Goal: Task Accomplishment & Management: Use online tool/utility

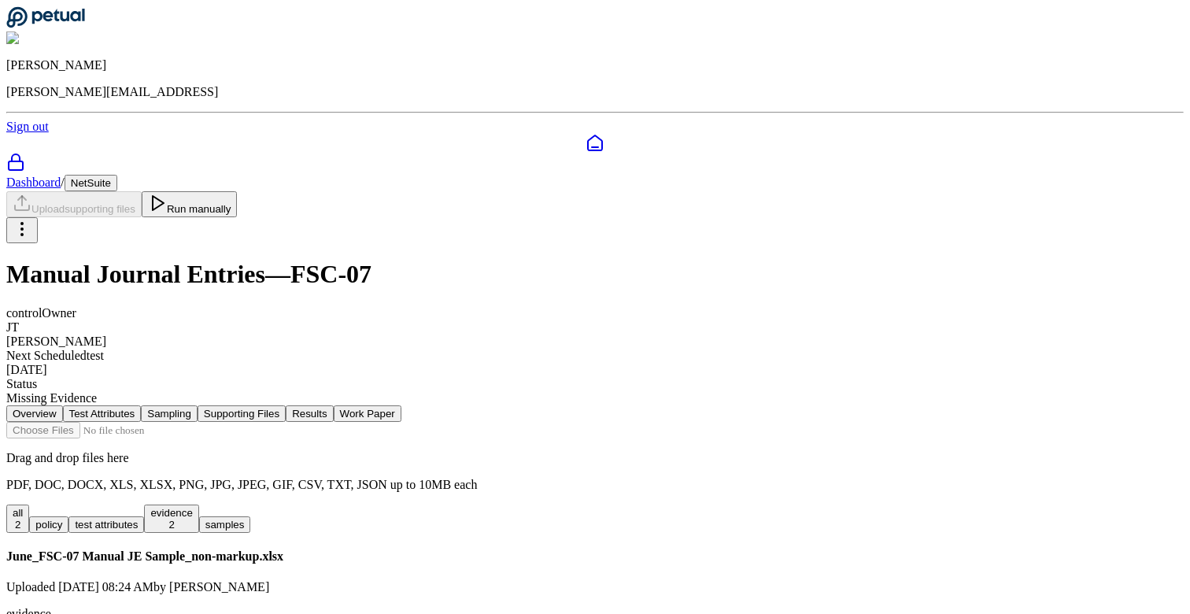
click at [401, 405] on button "Work Paper" at bounding box center [368, 413] width 68 height 17
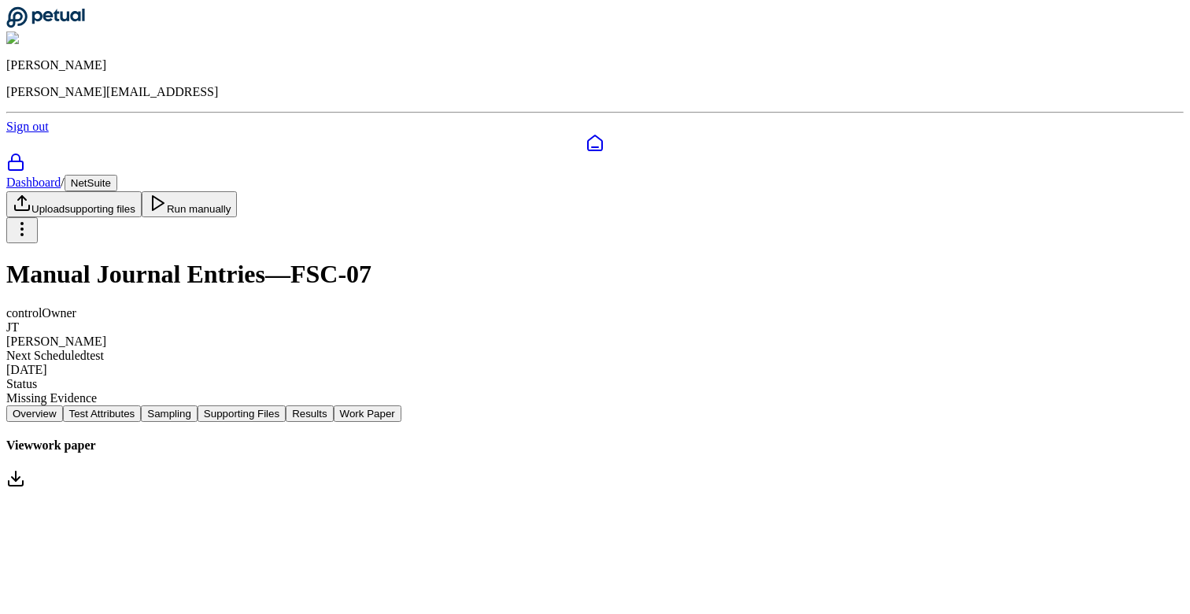
click at [599, 438] on link "View work paper" at bounding box center [595, 464] width 1178 height 53
click at [1104, 89] on html "Eliot Walker eliot@petual.ai Sign out Dashboard / NetSuite Upload supporting fi…" at bounding box center [595, 252] width 1190 height 504
click at [639, 142] on html "Eliot Walker eliot@petual.ai Sign out Dashboard / NetSuite Upload supporting fi…" at bounding box center [595, 252] width 1190 height 504
click at [333, 405] on button "Results" at bounding box center [309, 413] width 47 height 17
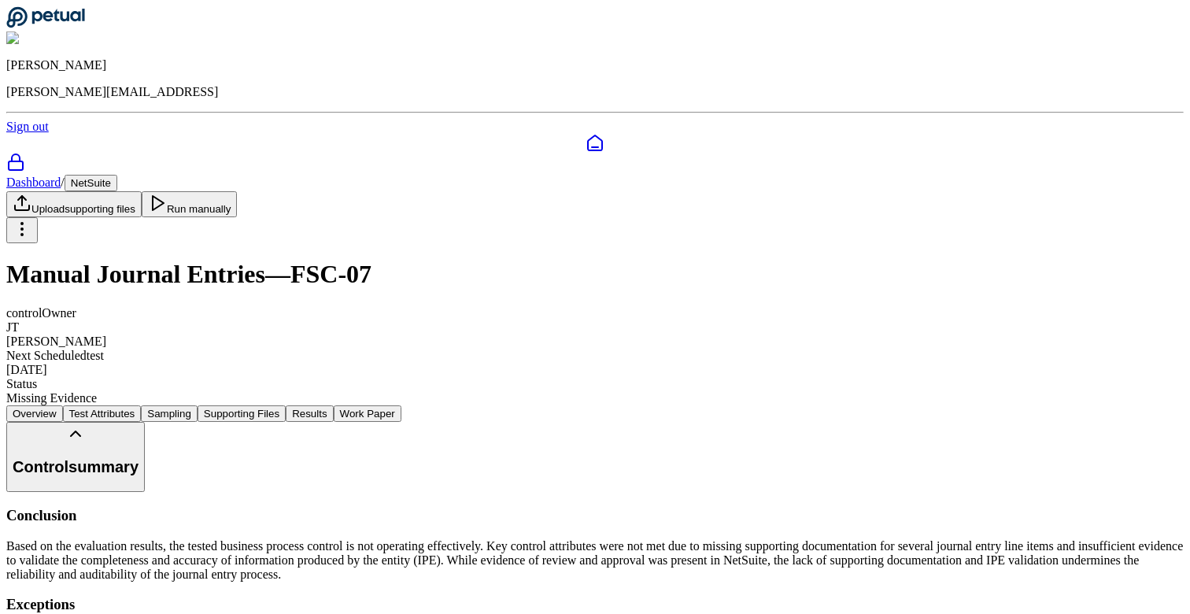
click at [286, 405] on button "Supporting Files" at bounding box center [242, 413] width 88 height 17
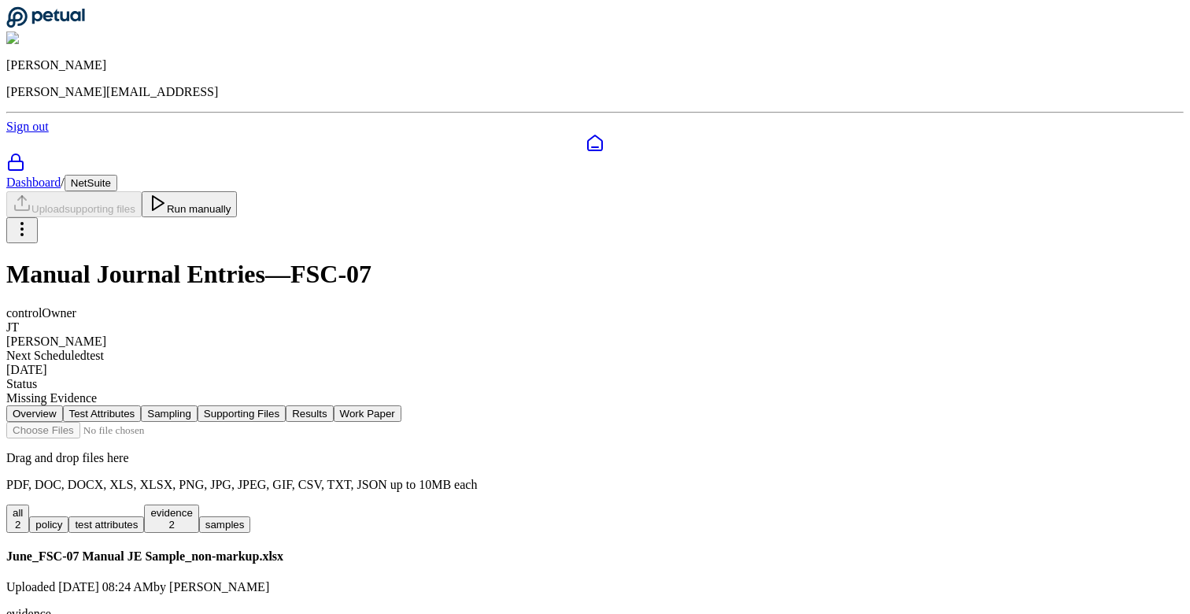
scroll to position [113, 0]
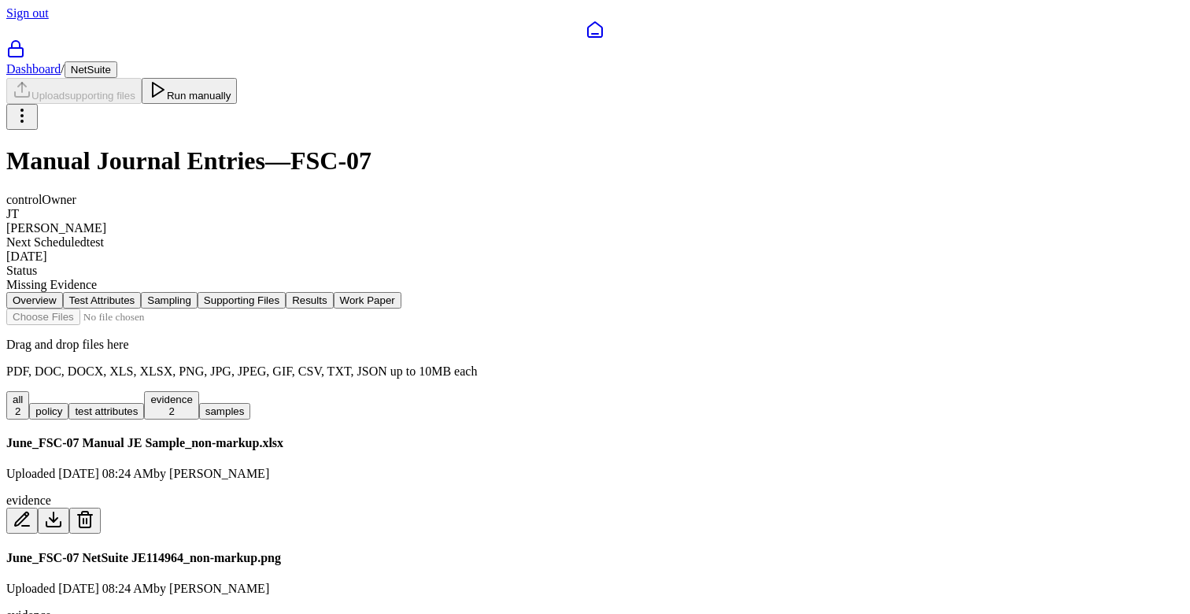
click at [68, 320] on div "Overview Test Attributes Sampling Supporting Files Results Work Paper Drag and …" at bounding box center [595, 470] width 1178 height 357
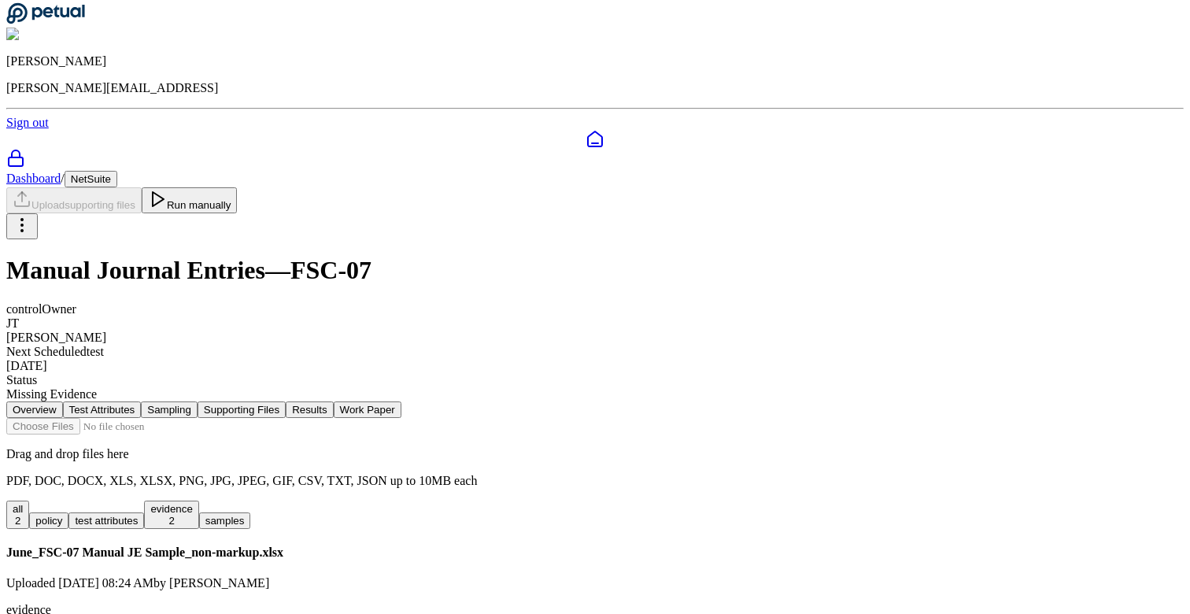
scroll to position [0, 0]
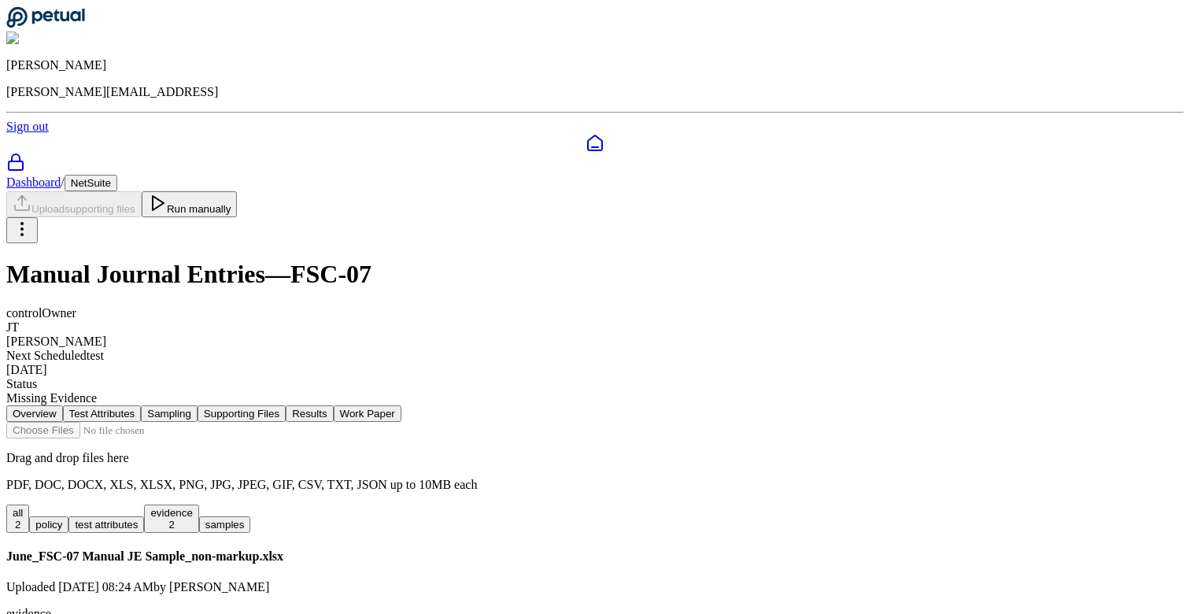
click at [238, 191] on button "Run manually" at bounding box center [190, 204] width 96 height 26
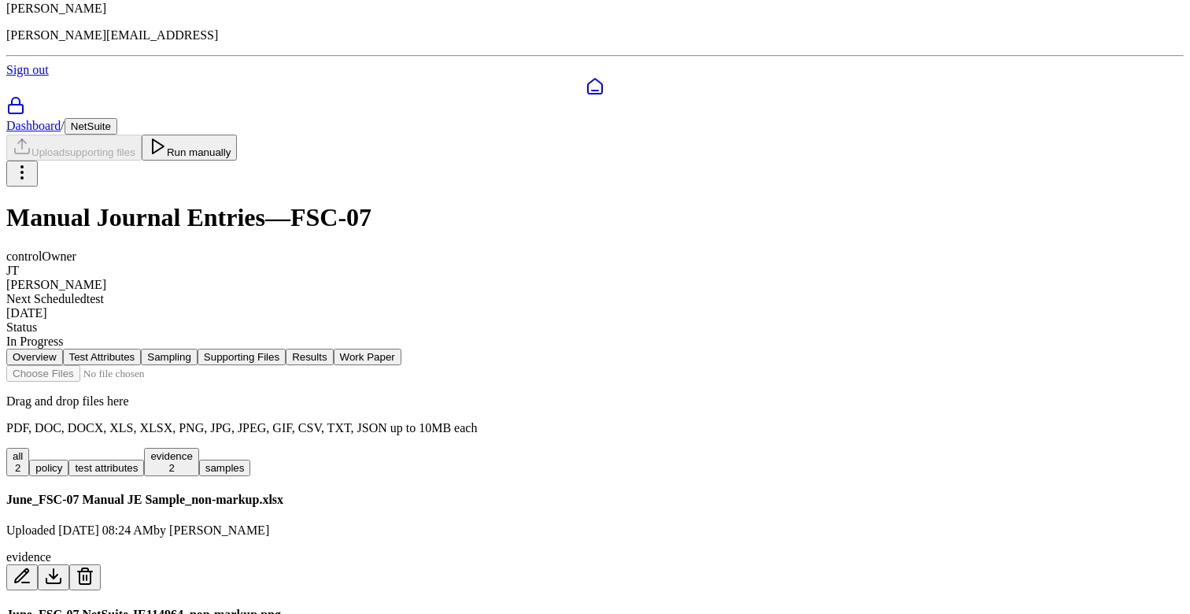
scroll to position [113, 0]
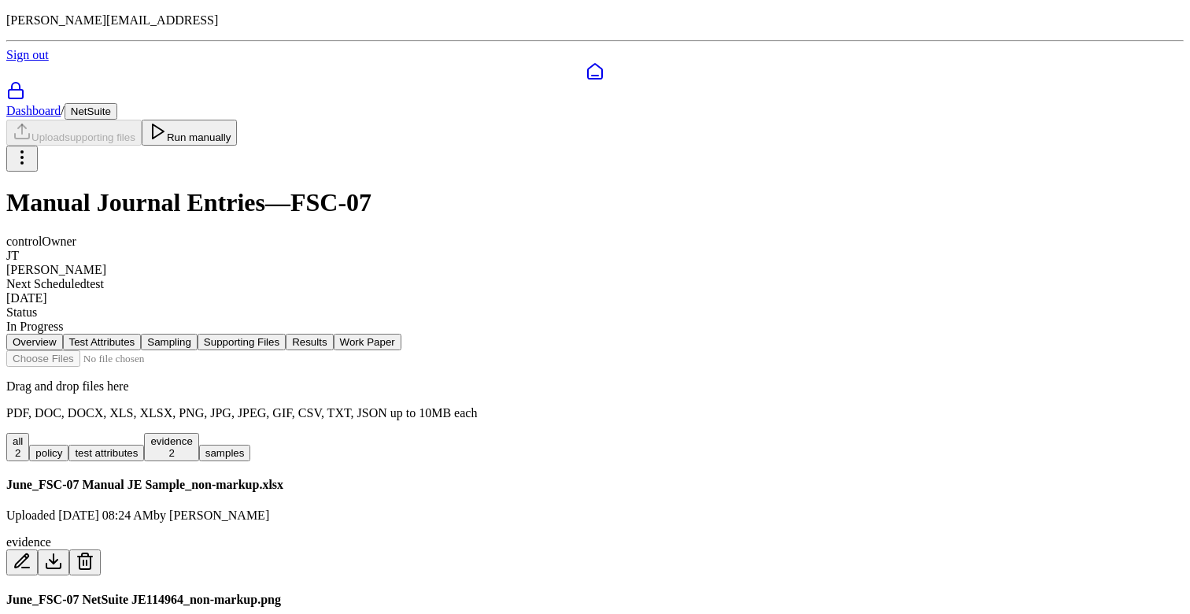
scroll to position [68, 0]
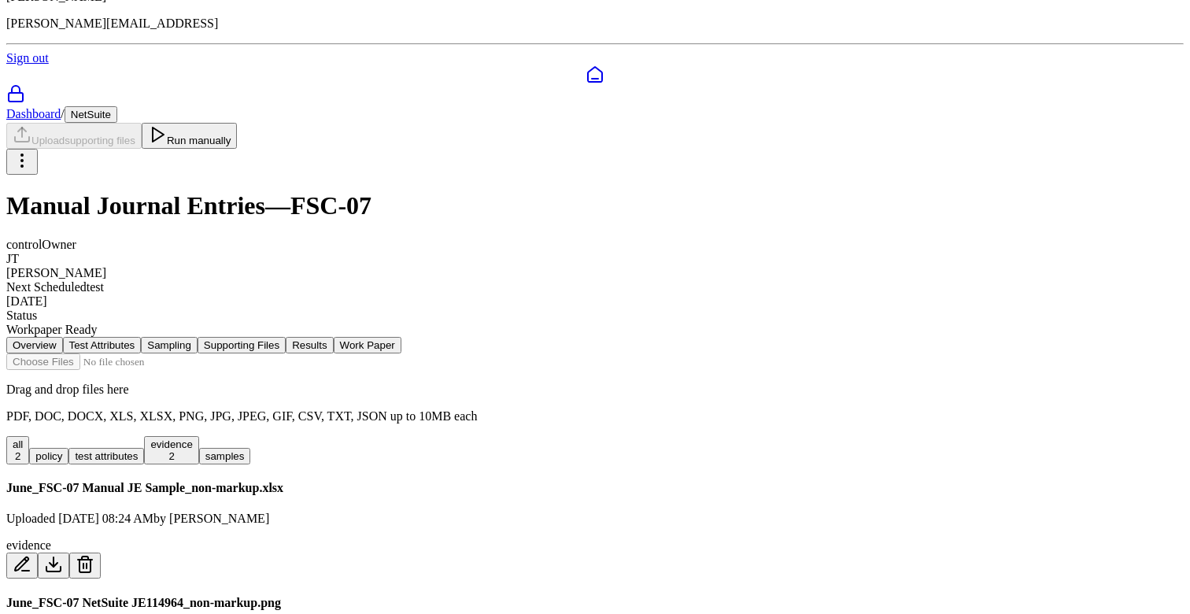
click at [401, 337] on button "Work Paper" at bounding box center [368, 345] width 68 height 17
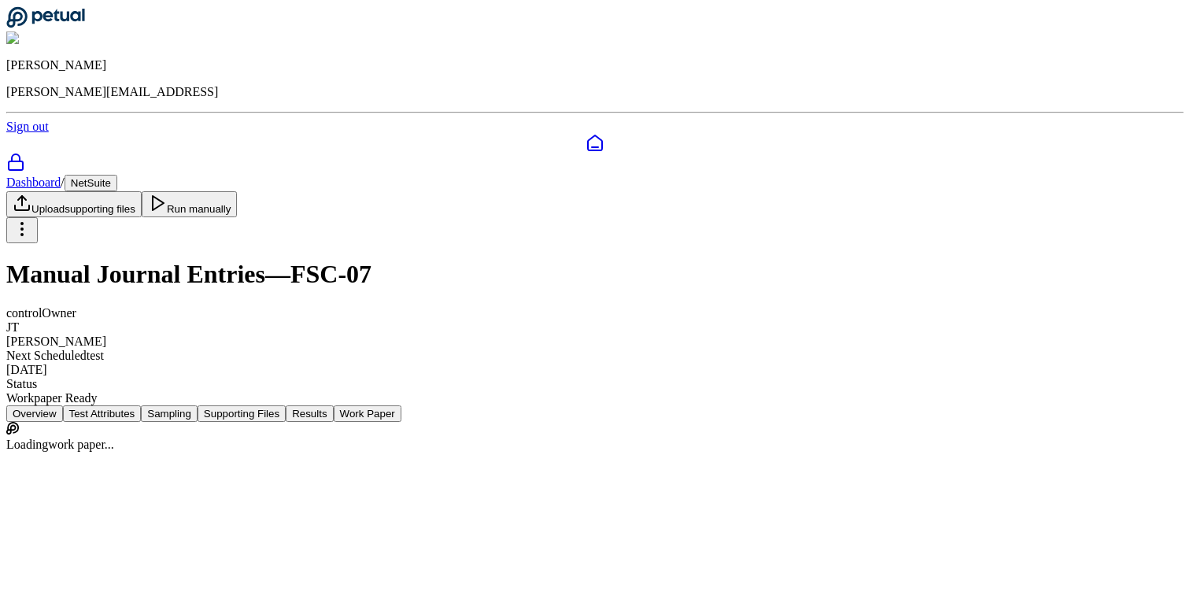
scroll to position [0, 0]
click at [500, 438] on link "View work paper" at bounding box center [595, 464] width 1178 height 53
